Goal: Register for event/course

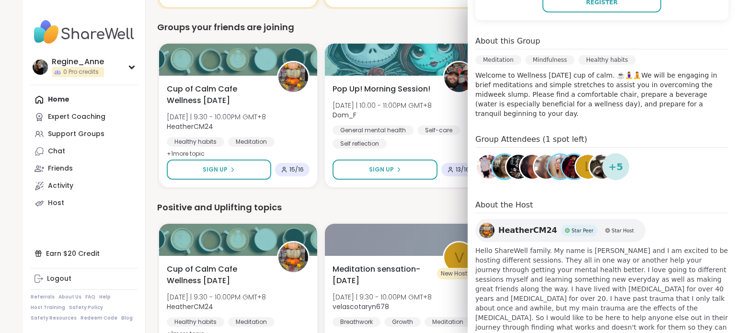
scroll to position [280, 0]
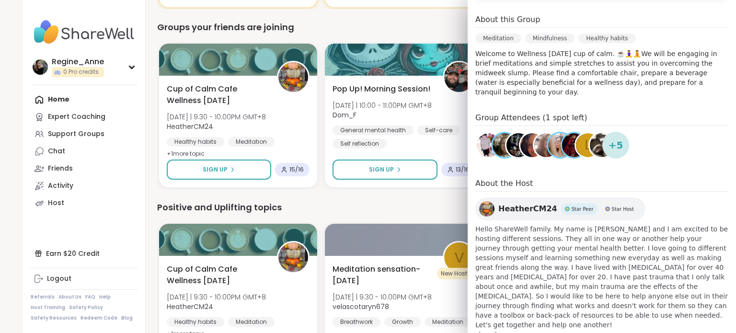
click at [579, 75] on p "Welcome to Wellness [DATE] cup of calm. ☕️🧘‍♀️🧘We will be engaging in brief med…" at bounding box center [601, 73] width 253 height 48
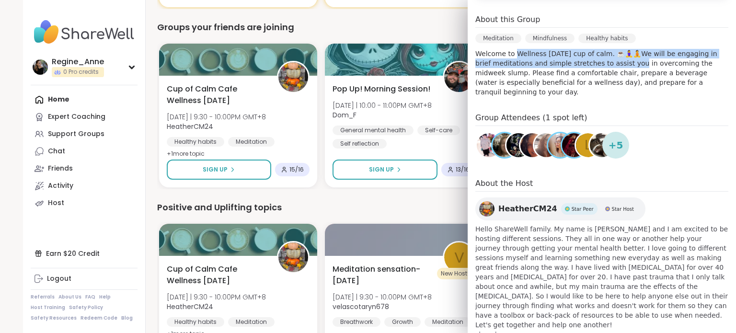
drag, startPoint x: 507, startPoint y: 51, endPoint x: 604, endPoint y: 65, distance: 97.8
click at [604, 65] on p "Welcome to Wellness [DATE] cup of calm. ☕️🧘‍♀️🧘We will be engaging in brief med…" at bounding box center [601, 73] width 253 height 48
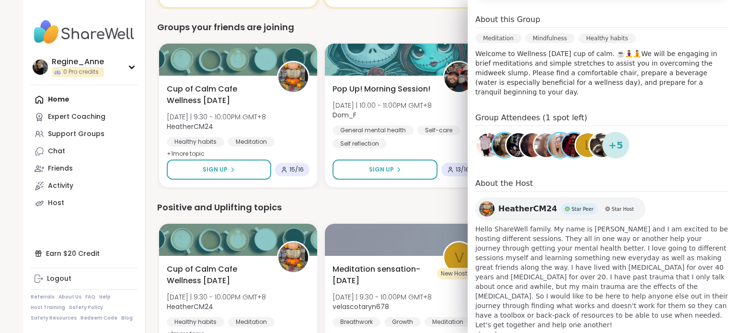
click at [616, 78] on p "Welcome to Wellness [DATE] cup of calm. ☕️🧘‍♀️🧘We will be engaging in brief med…" at bounding box center [601, 73] width 253 height 48
click at [534, 80] on p "Welcome to Wellness [DATE] cup of calm. ☕️🧘‍♀️🧘We will be engaging in brief med…" at bounding box center [601, 73] width 253 height 48
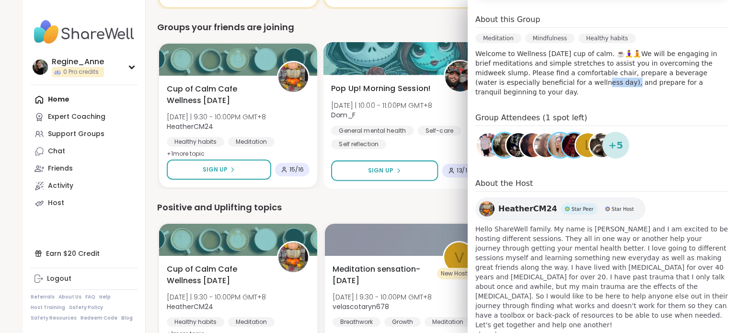
scroll to position [0, 0]
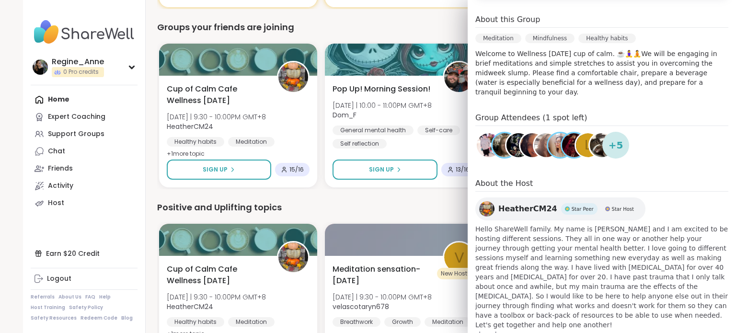
click at [146, 60] on div "0 Out of Pro credits? Upgrade for unlimited access to expert-led coaching group…" at bounding box center [429, 68] width 567 height 1383
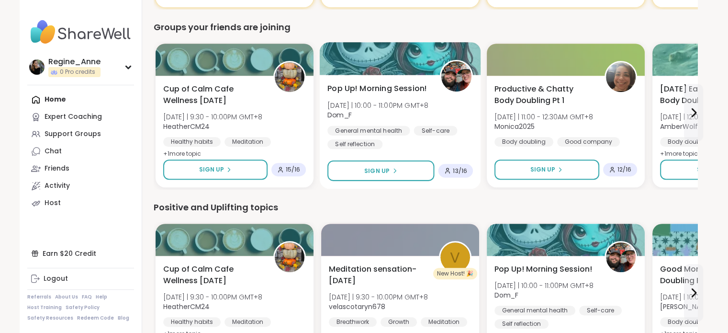
click at [391, 91] on span "Pop Up! Morning Session!" at bounding box center [378, 88] width 100 height 11
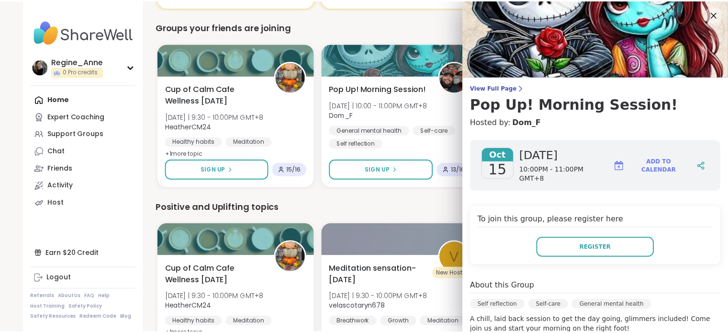
scroll to position [48, 0]
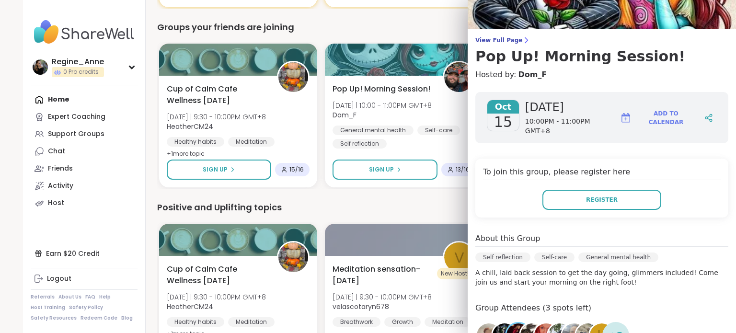
click at [147, 102] on div "0 Out of Pro credits? Upgrade for unlimited access to expert-led coaching group…" at bounding box center [429, 68] width 567 height 1383
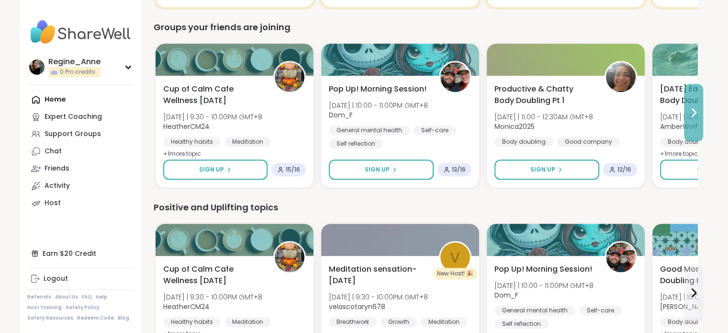
click at [691, 102] on button at bounding box center [693, 112] width 19 height 57
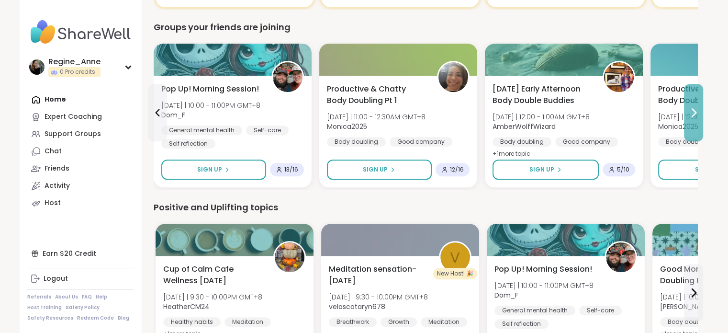
click at [691, 102] on button at bounding box center [693, 112] width 19 height 57
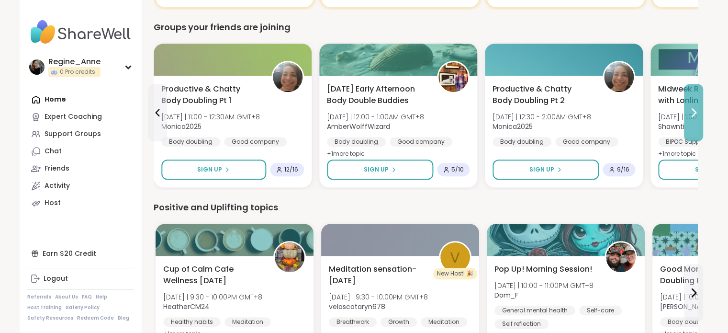
click at [691, 102] on button at bounding box center [693, 112] width 19 height 57
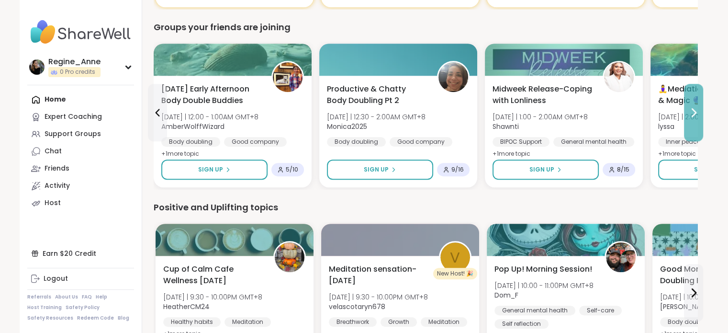
click at [691, 102] on button at bounding box center [693, 112] width 19 height 57
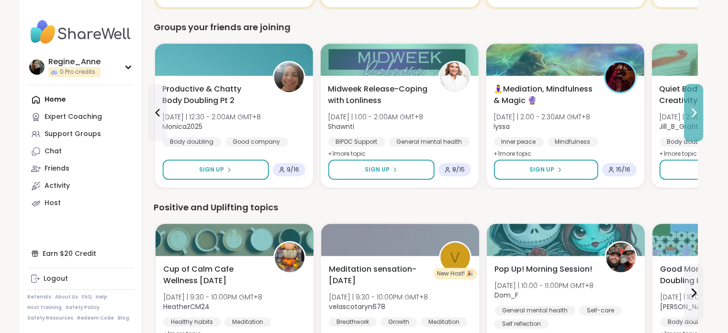
click at [691, 102] on button at bounding box center [693, 112] width 19 height 57
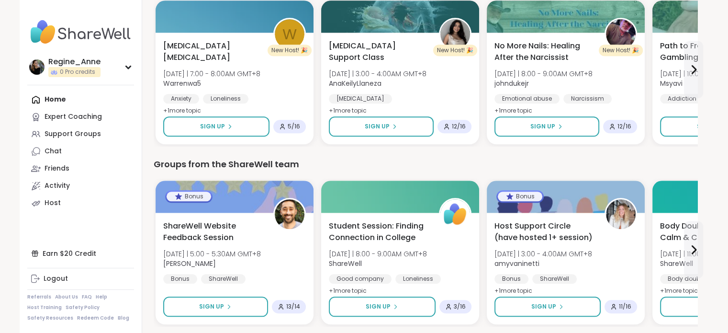
scroll to position [1060, 0]
